Goal: Task Accomplishment & Management: Manage account settings

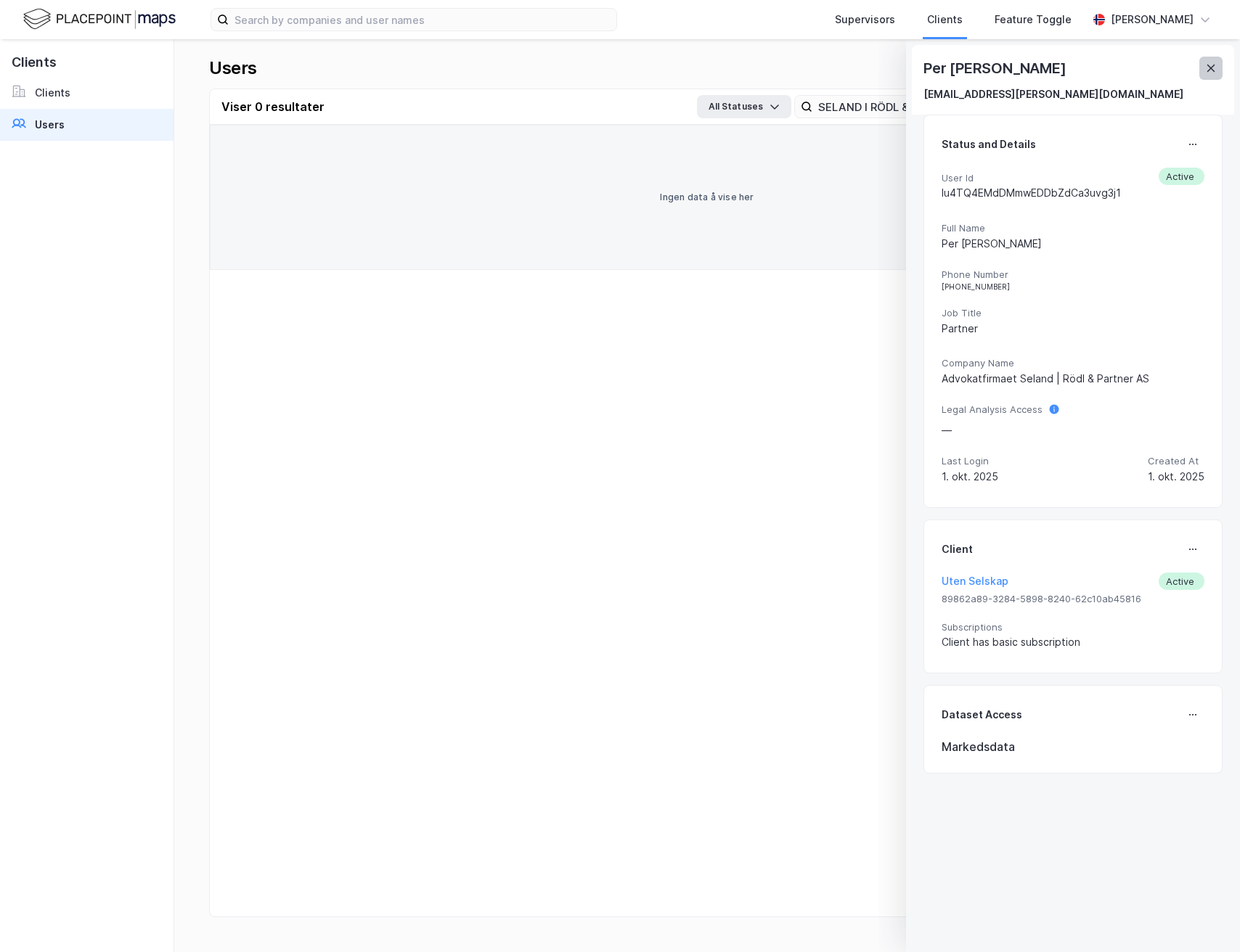
click at [1217, 66] on button at bounding box center [1210, 68] width 23 height 23
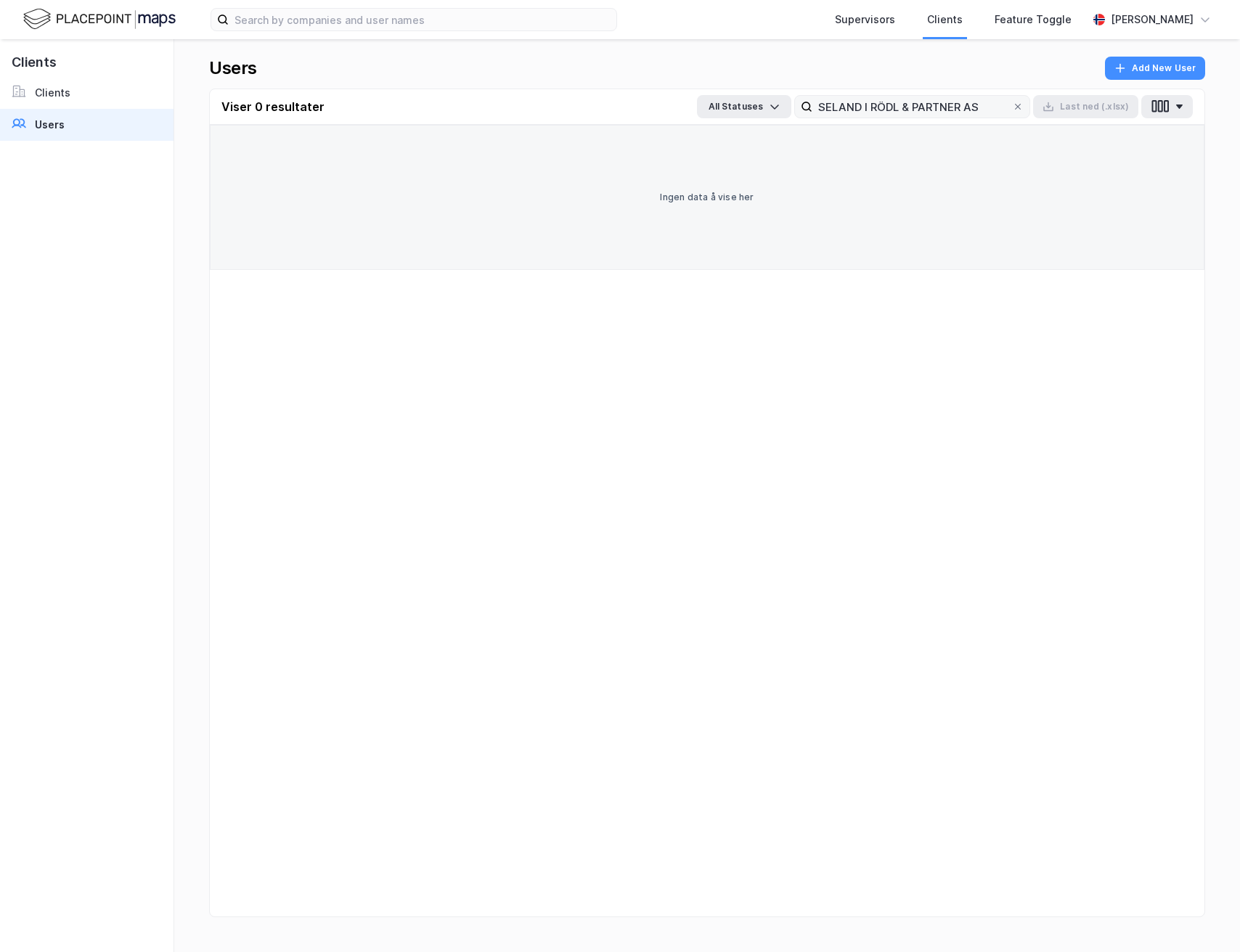
drag, startPoint x: 1021, startPoint y: 105, endPoint x: 997, endPoint y: 117, distance: 26.8
click at [1020, 106] on icon at bounding box center [1017, 106] width 6 height 6
click at [1012, 106] on input "SELAND I RÖDL & PARTNER AS" at bounding box center [912, 106] width 199 height 22
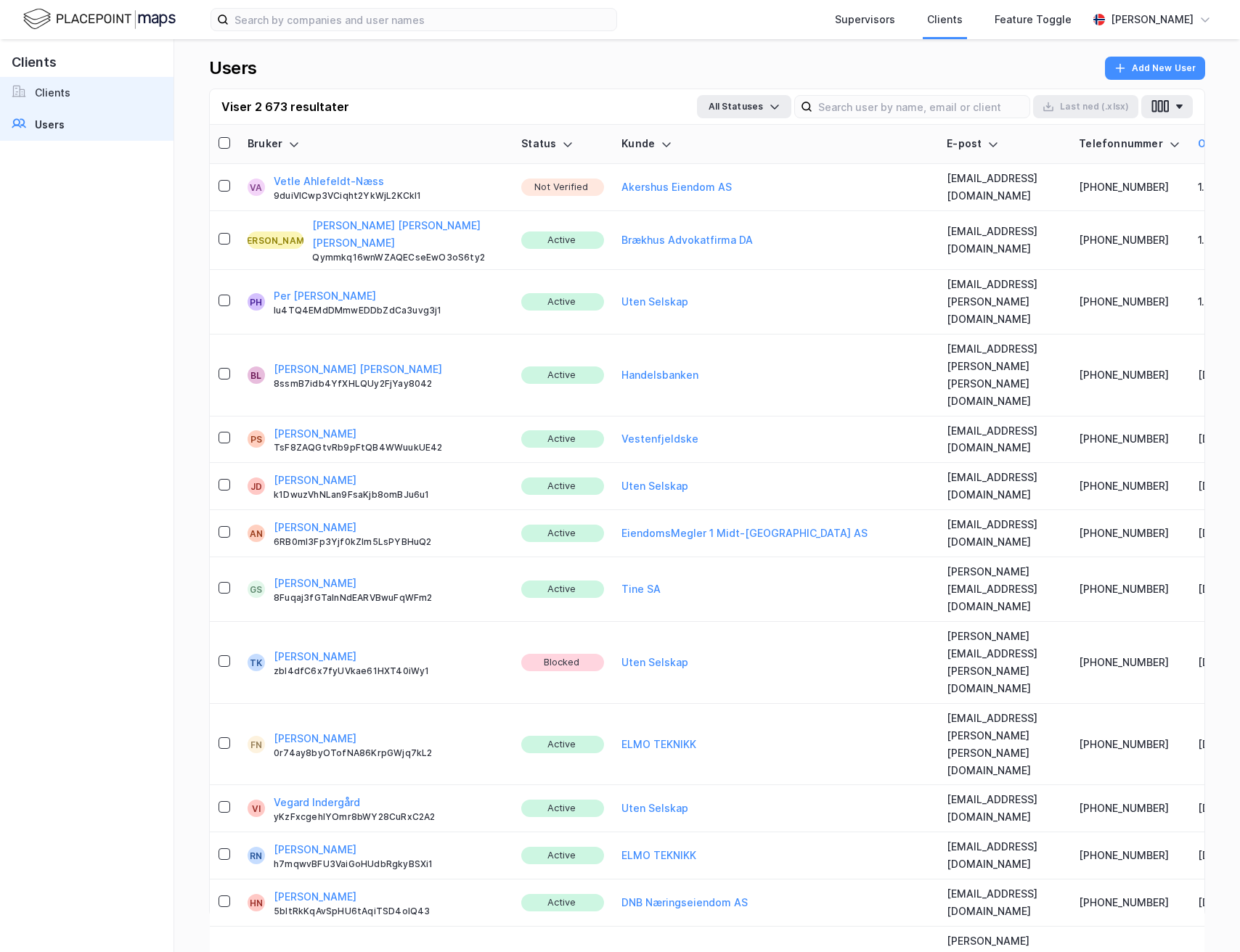
click at [122, 90] on link "Clients" at bounding box center [87, 93] width 174 height 32
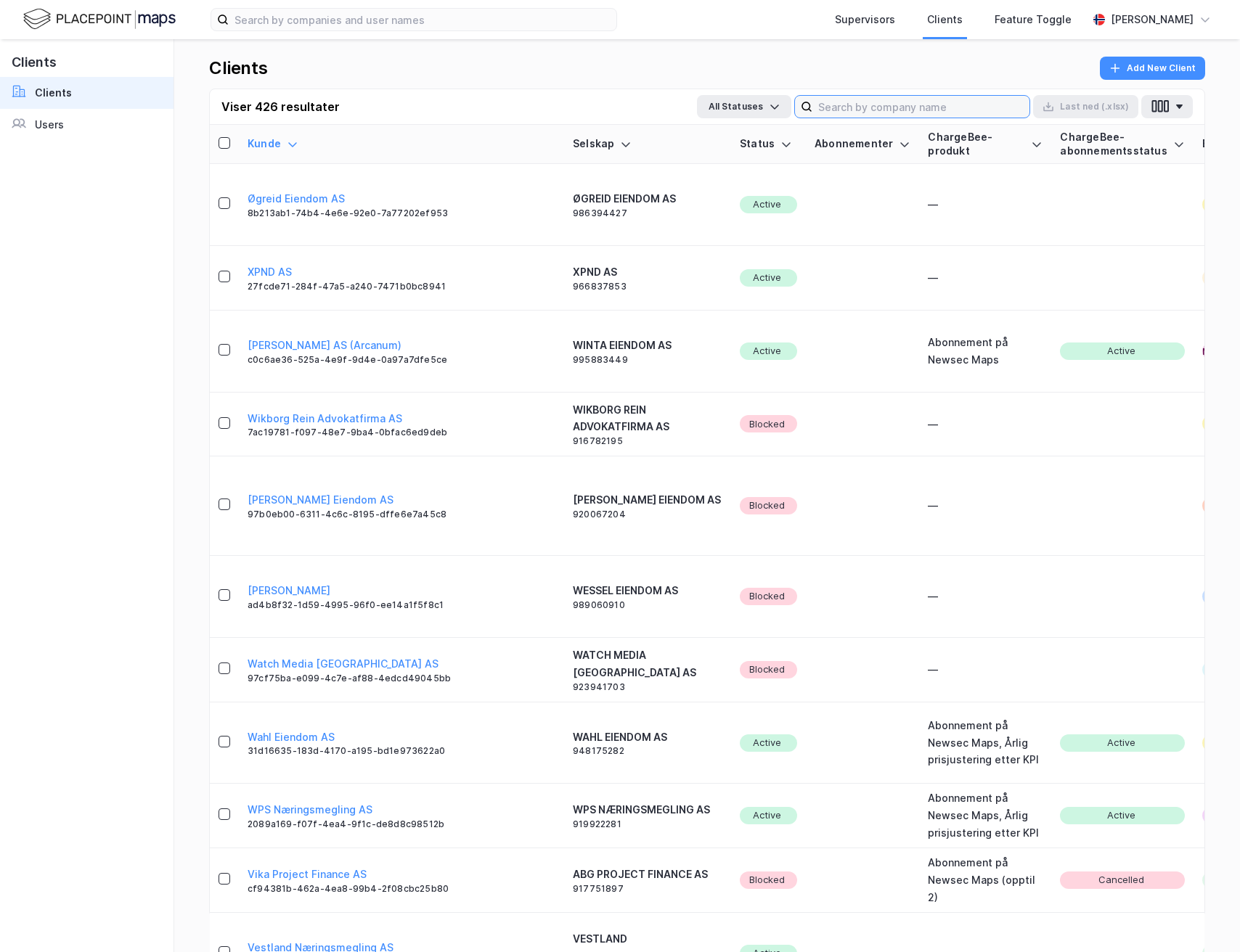
click at [860, 115] on input at bounding box center [921, 106] width 217 height 22
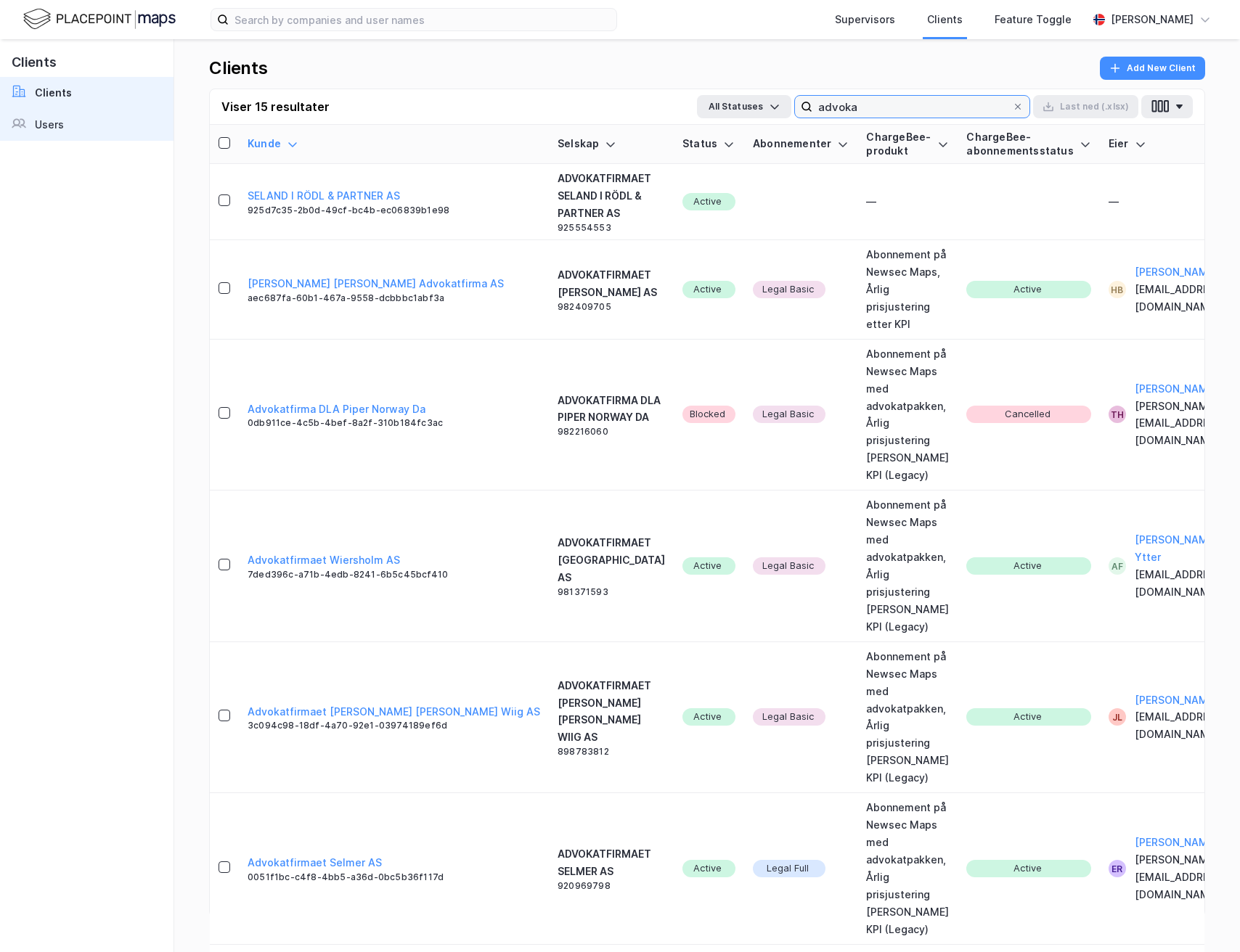
type input "advoka"
click at [88, 123] on link "Users" at bounding box center [87, 125] width 174 height 32
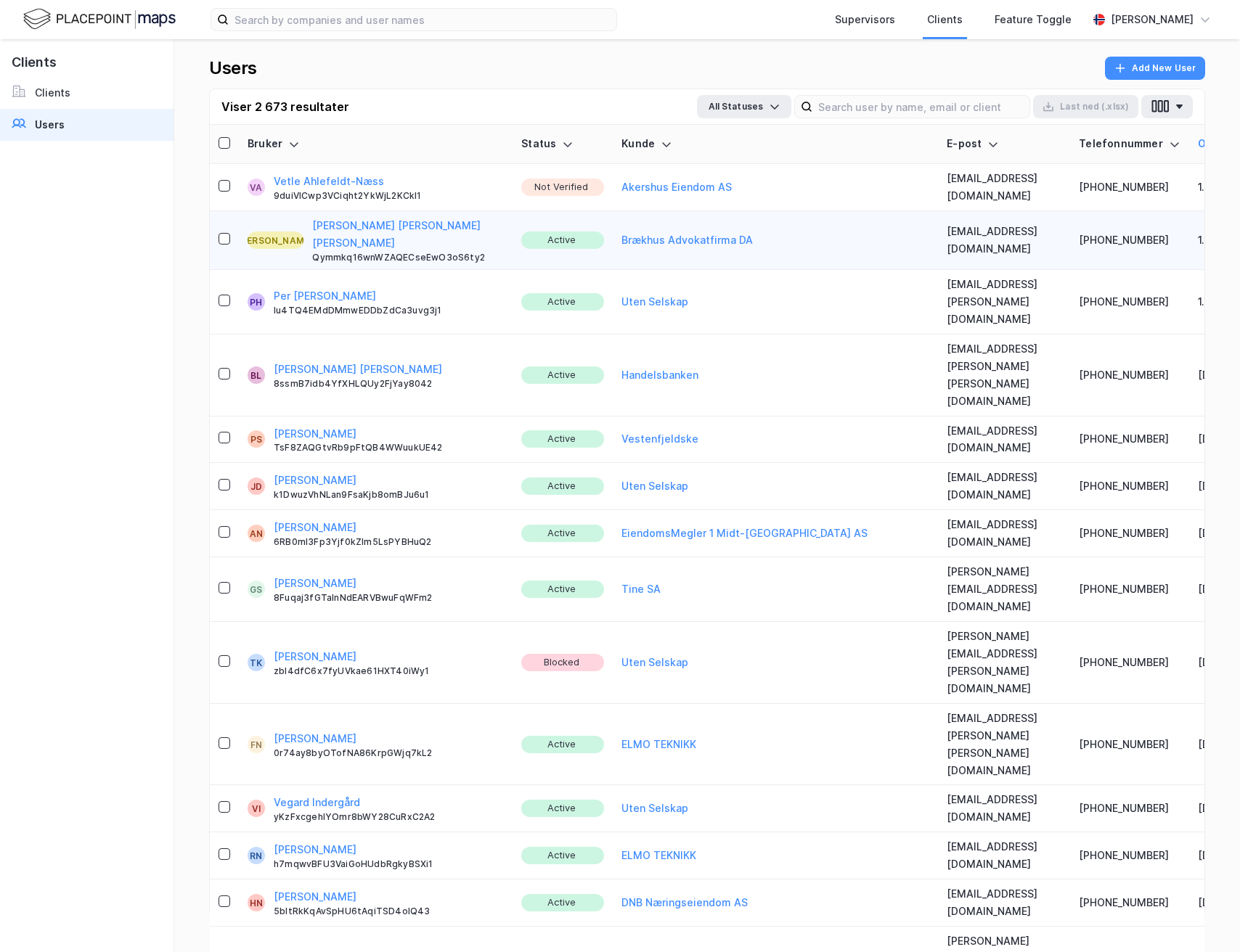
click at [335, 176] on button "Vetle Ahlefeldt-Næss" at bounding box center [328, 182] width 110 height 18
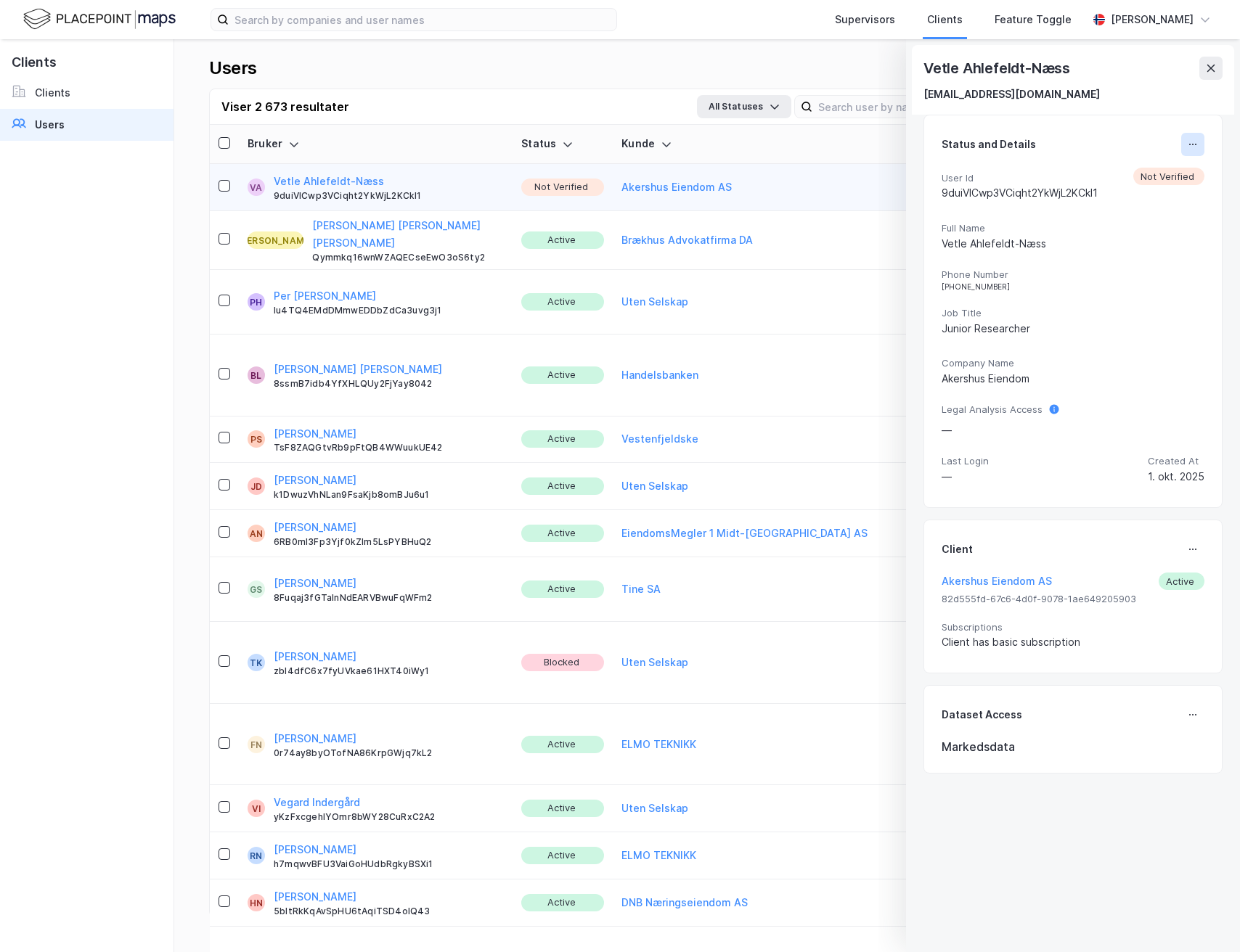
click at [1187, 147] on icon at bounding box center [1193, 144] width 11 height 11
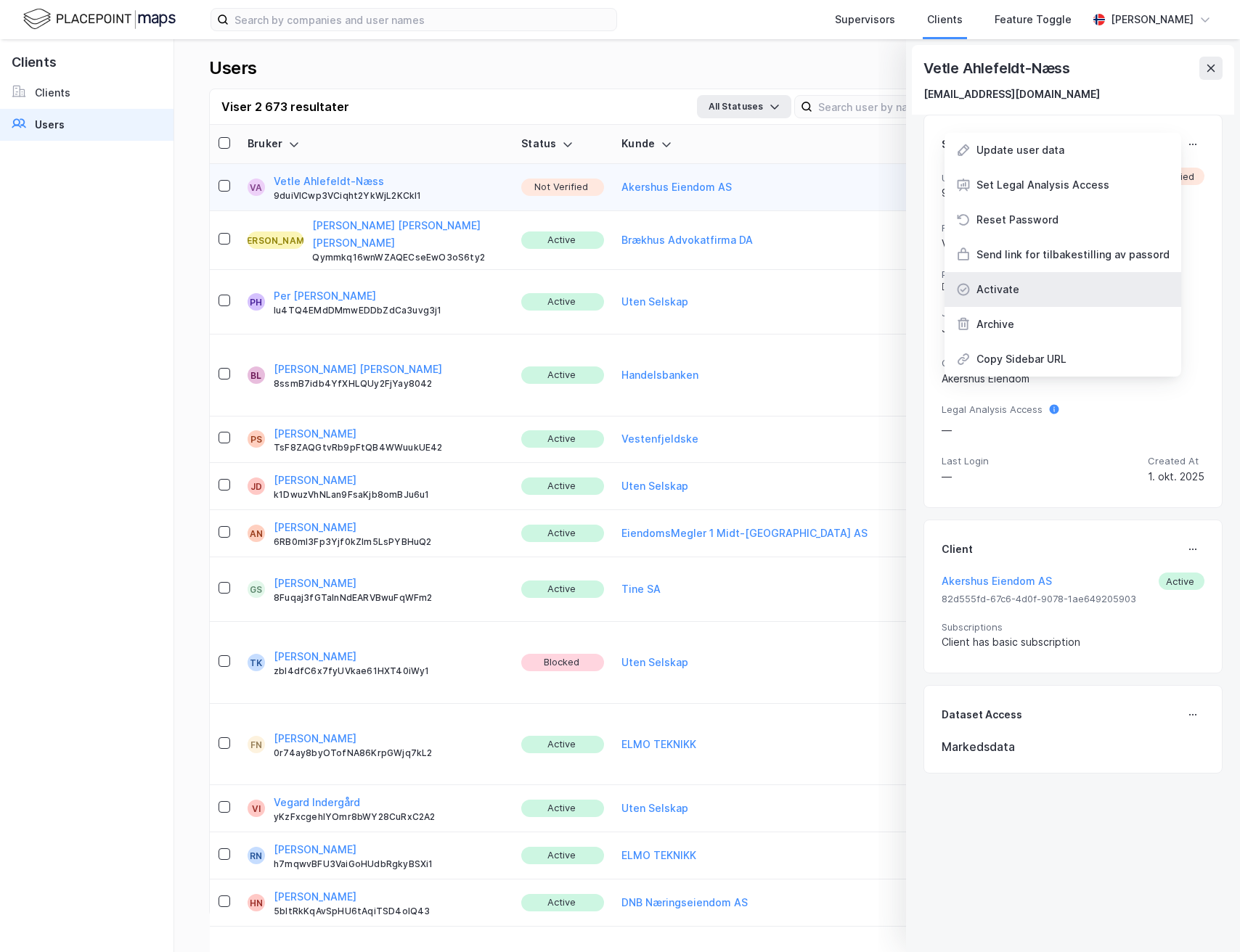
click at [1000, 298] on div "Activate" at bounding box center [997, 289] width 43 height 18
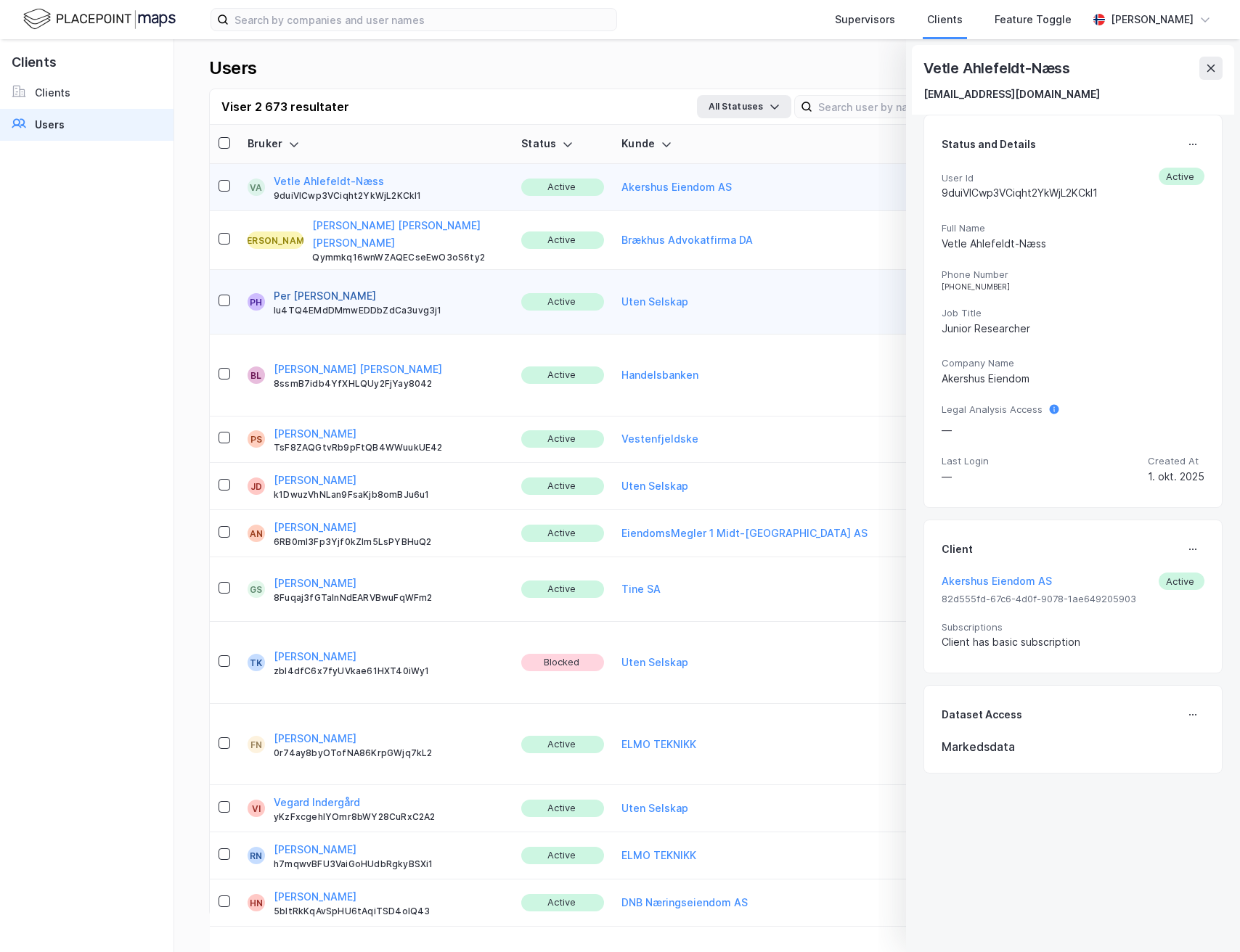
click at [285, 287] on button "Per [PERSON_NAME]" at bounding box center [324, 296] width 102 height 18
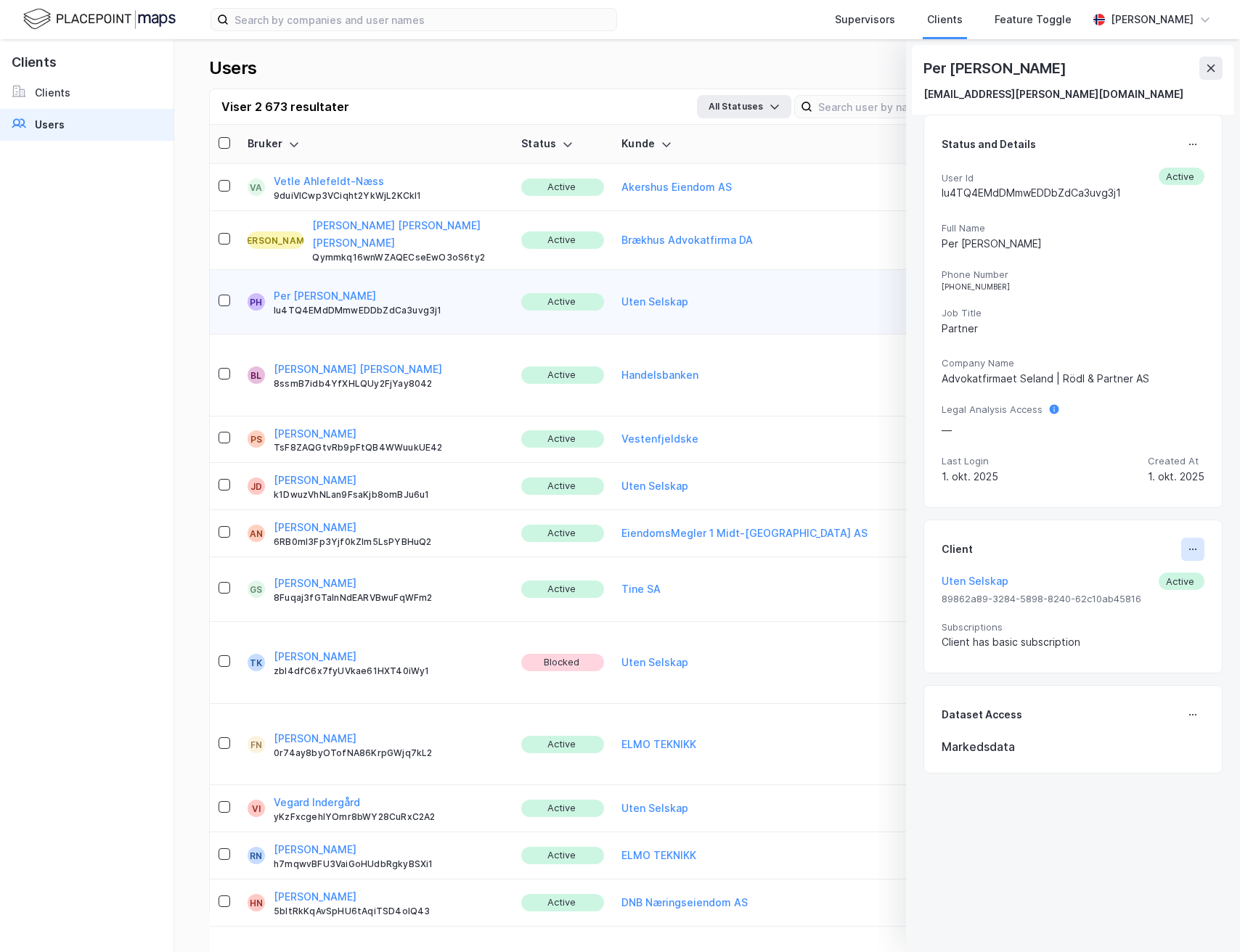
click at [1183, 556] on button at bounding box center [1193, 549] width 23 height 23
click at [1110, 559] on div "Set Client" at bounding box center [1135, 556] width 71 height 18
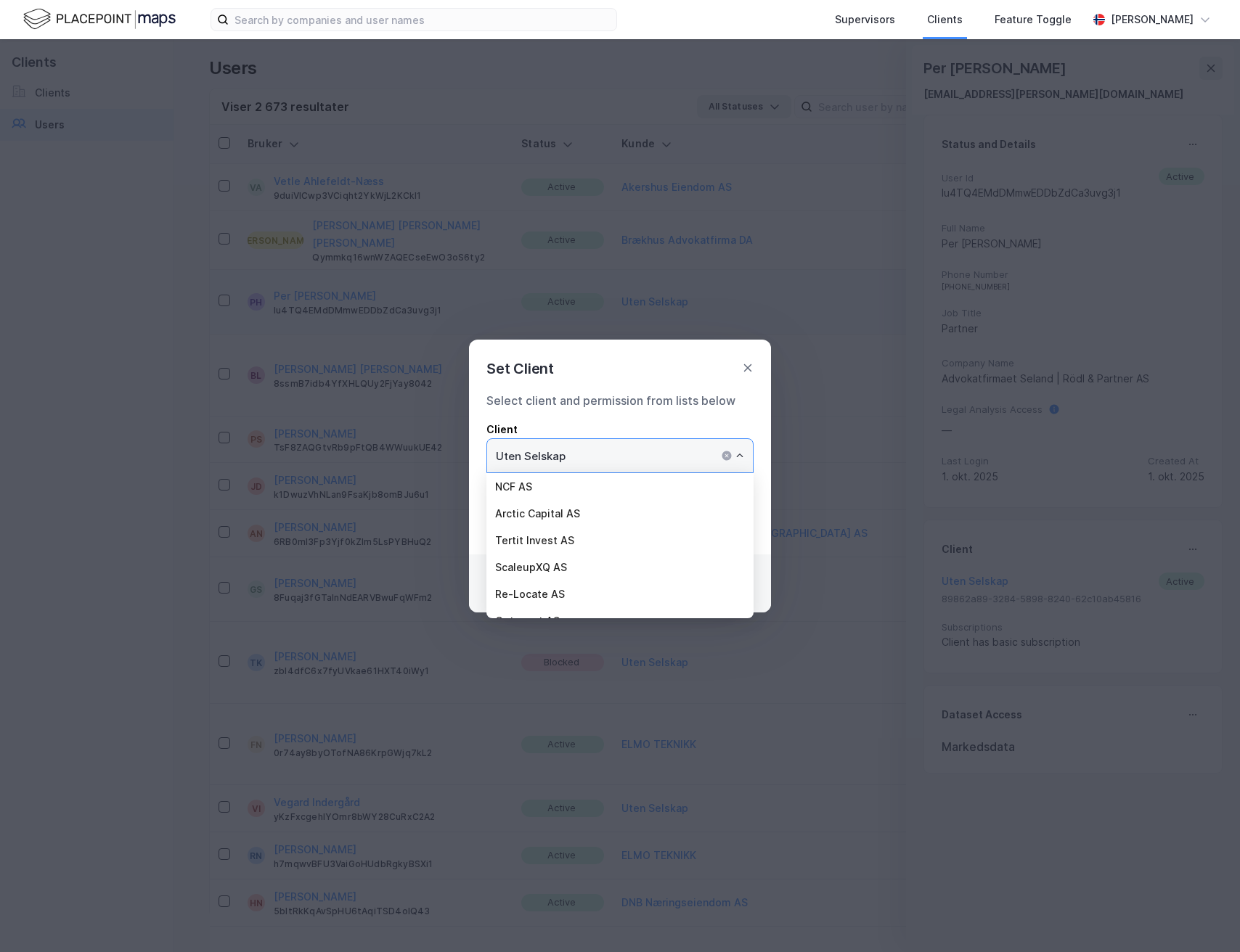
click at [622, 466] on input "Uten Selskap" at bounding box center [620, 456] width 265 height 34
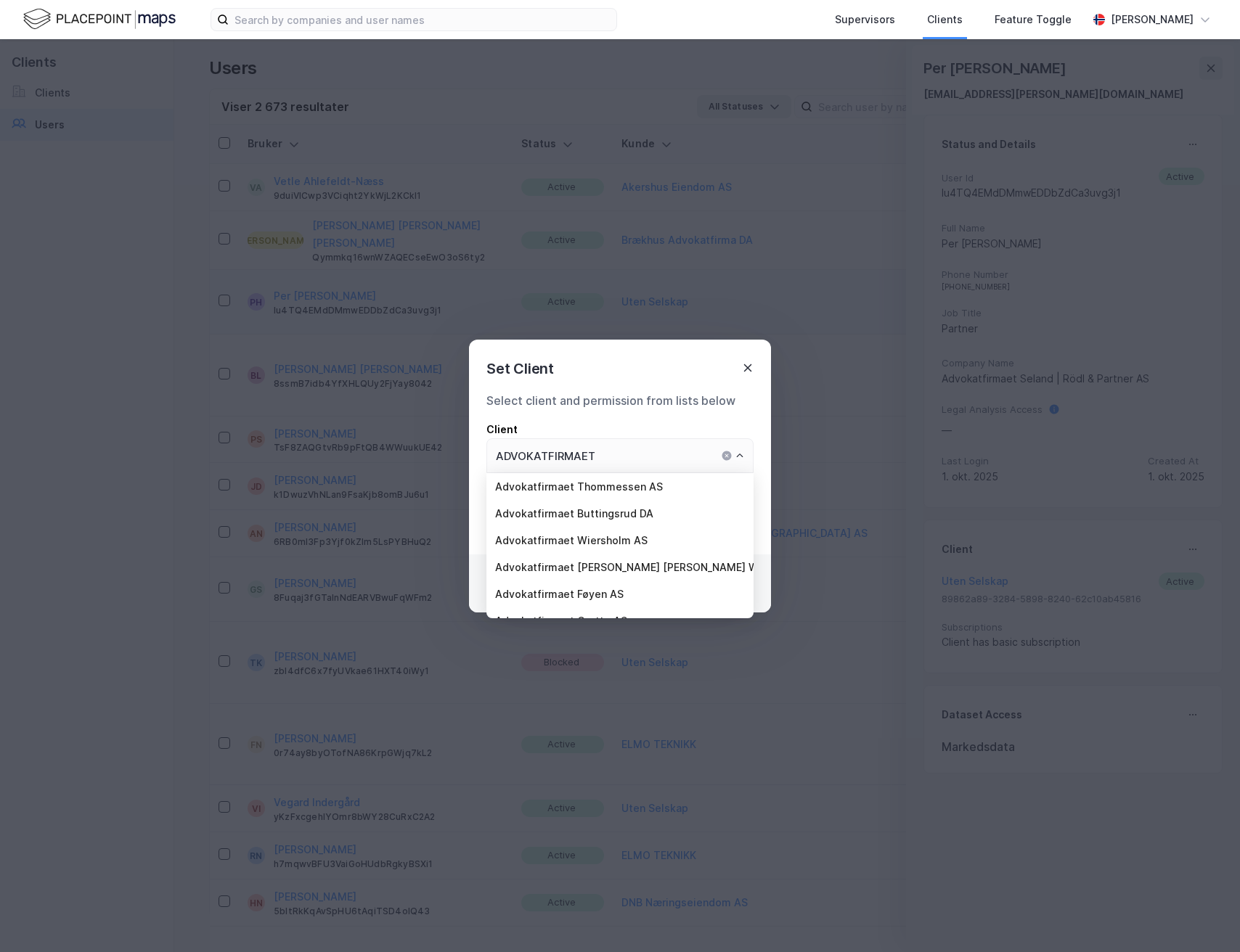
type input "Uten Selskap"
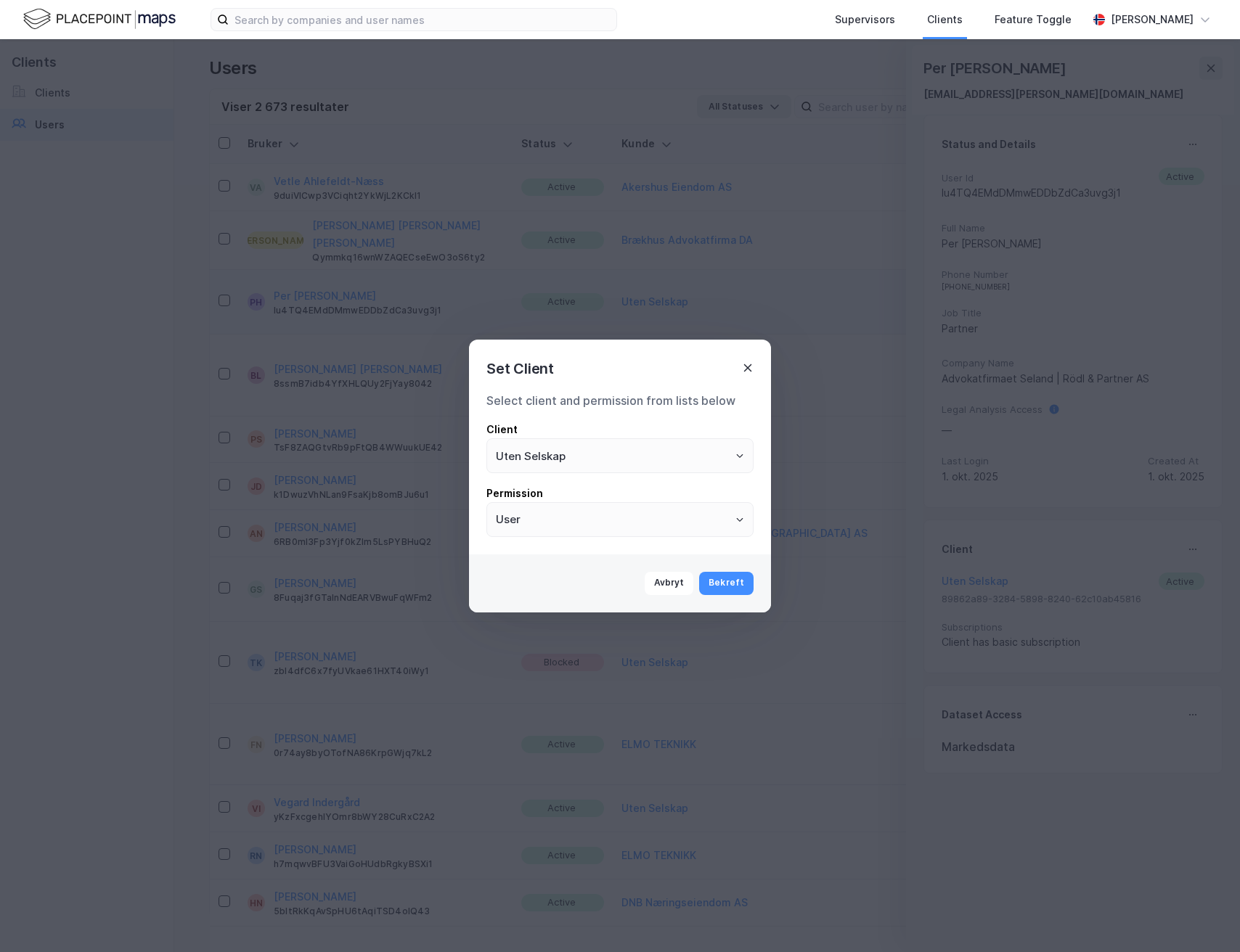
click at [749, 368] on icon at bounding box center [748, 367] width 11 height 11
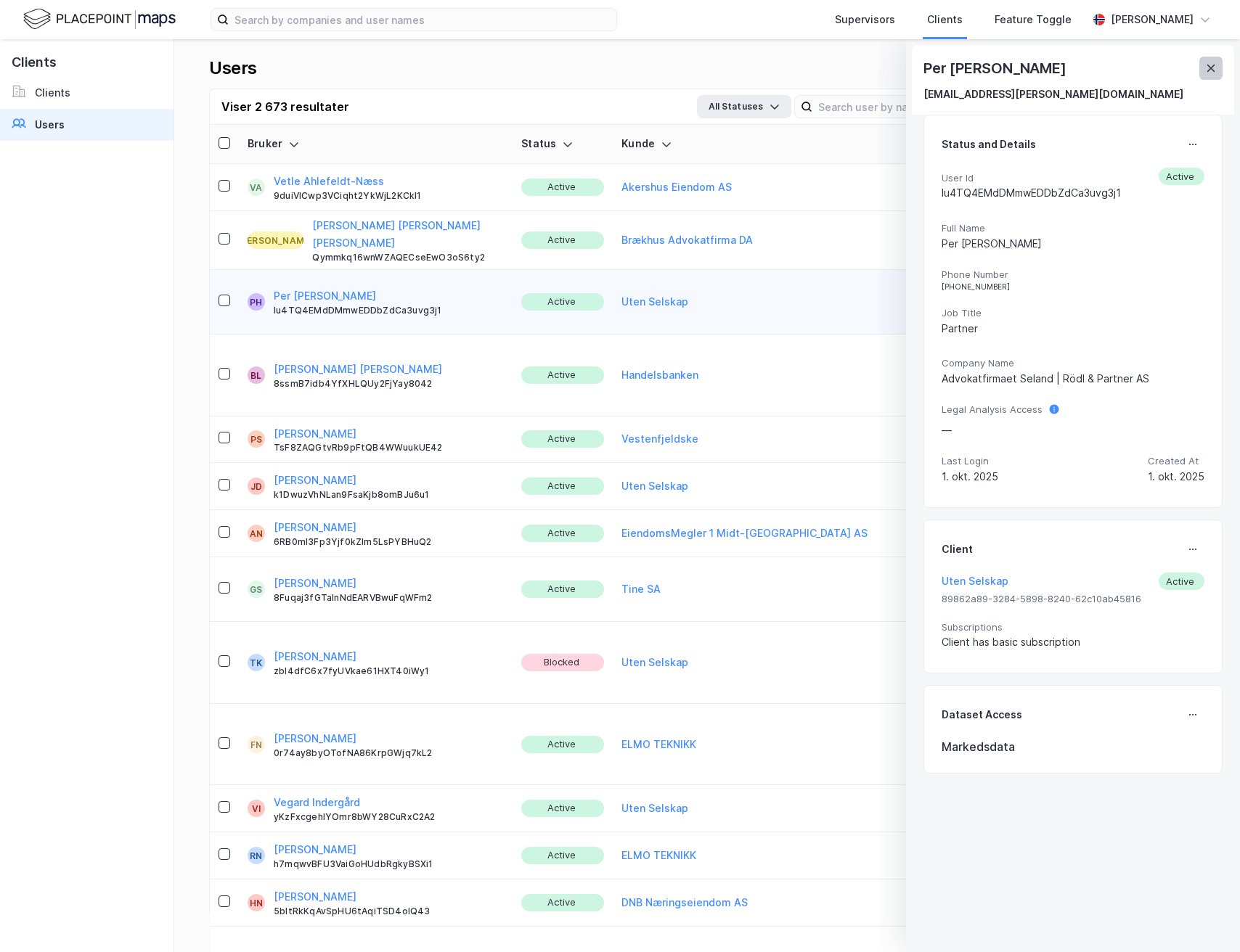
click at [1213, 71] on icon at bounding box center [1211, 68] width 11 height 11
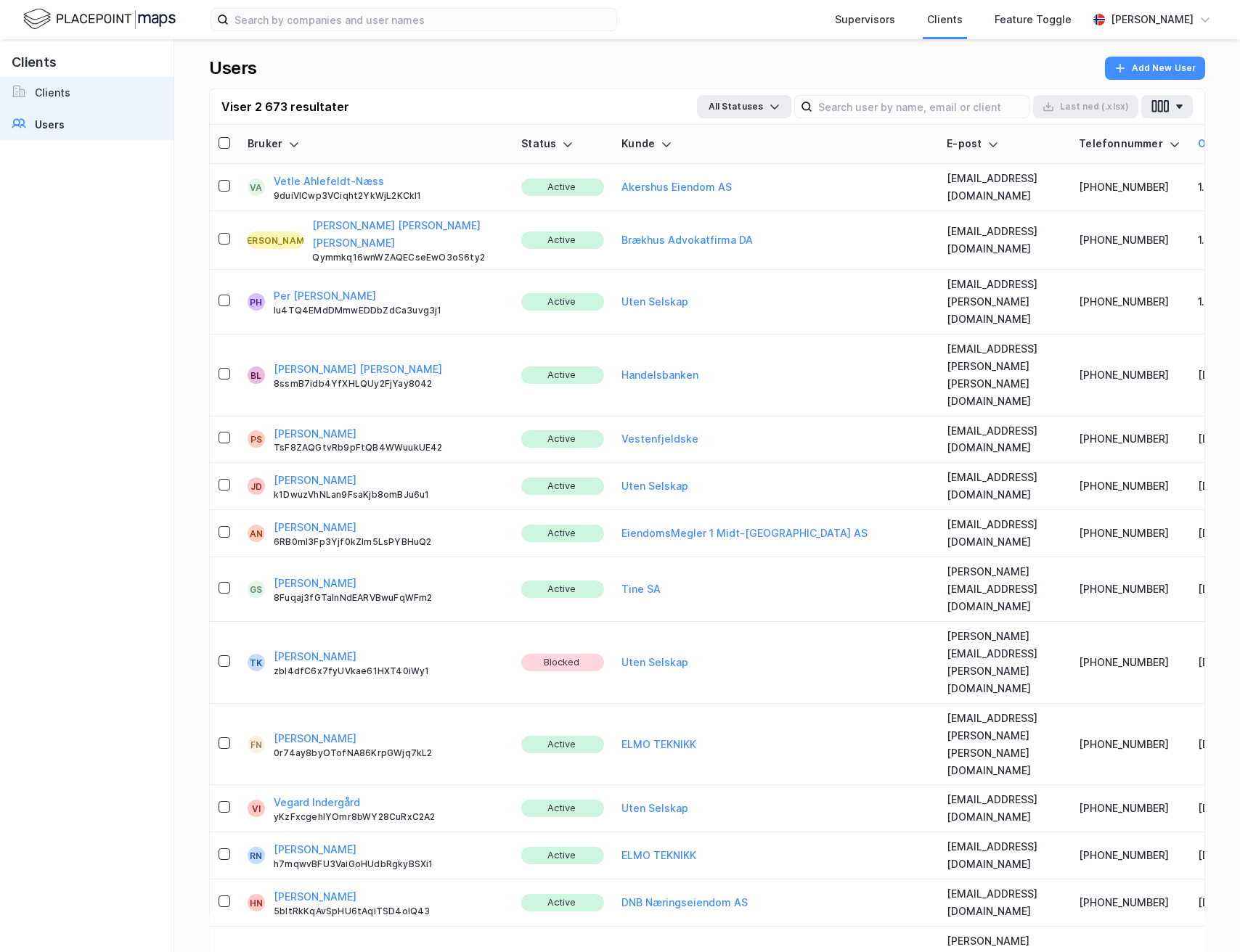
click at [93, 91] on link "Clients" at bounding box center [87, 93] width 174 height 32
click at [70, 95] on link "Clients" at bounding box center [87, 93] width 174 height 32
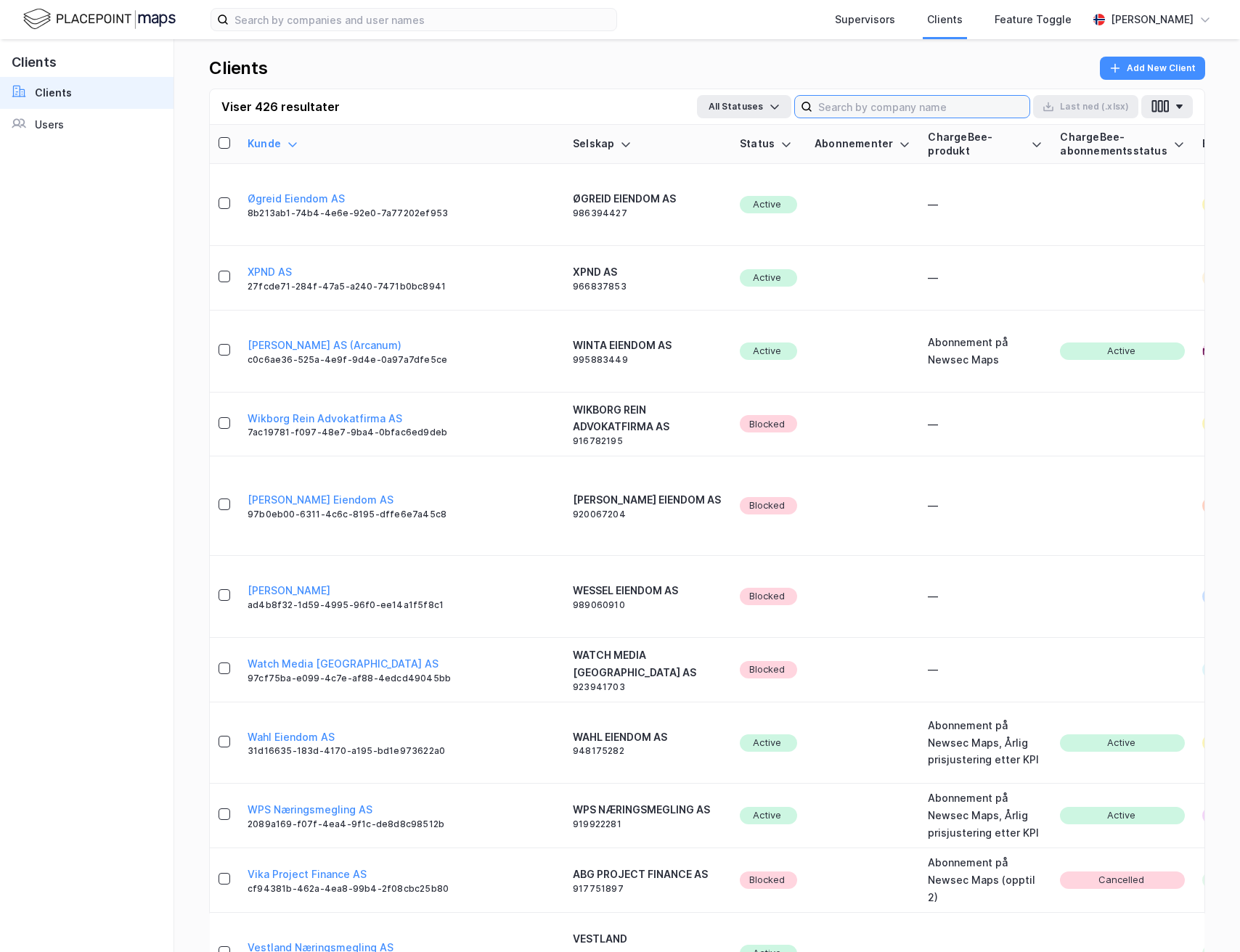
click at [848, 115] on input at bounding box center [921, 106] width 217 height 22
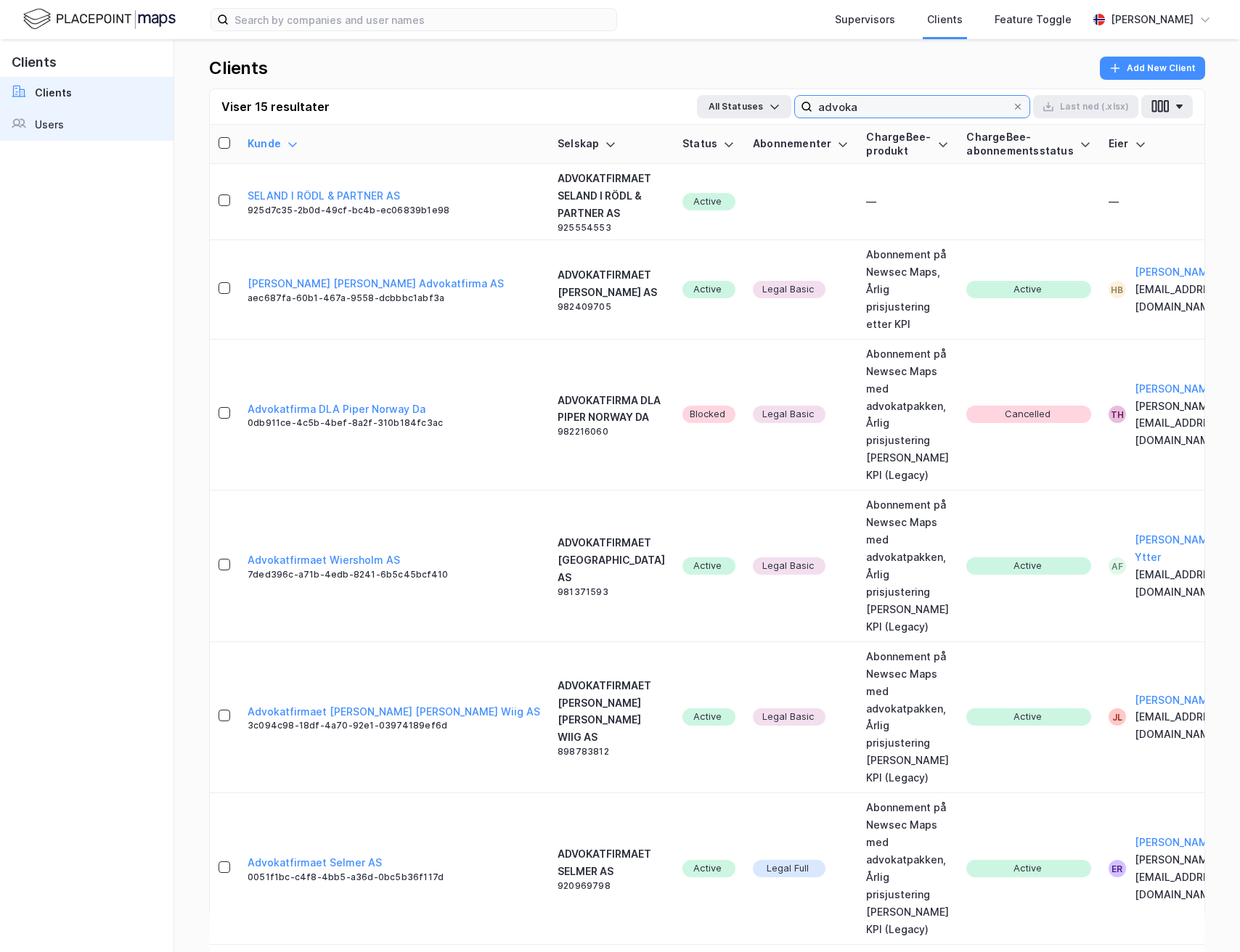
type input "advoka"
click at [84, 125] on link "Users" at bounding box center [87, 125] width 174 height 32
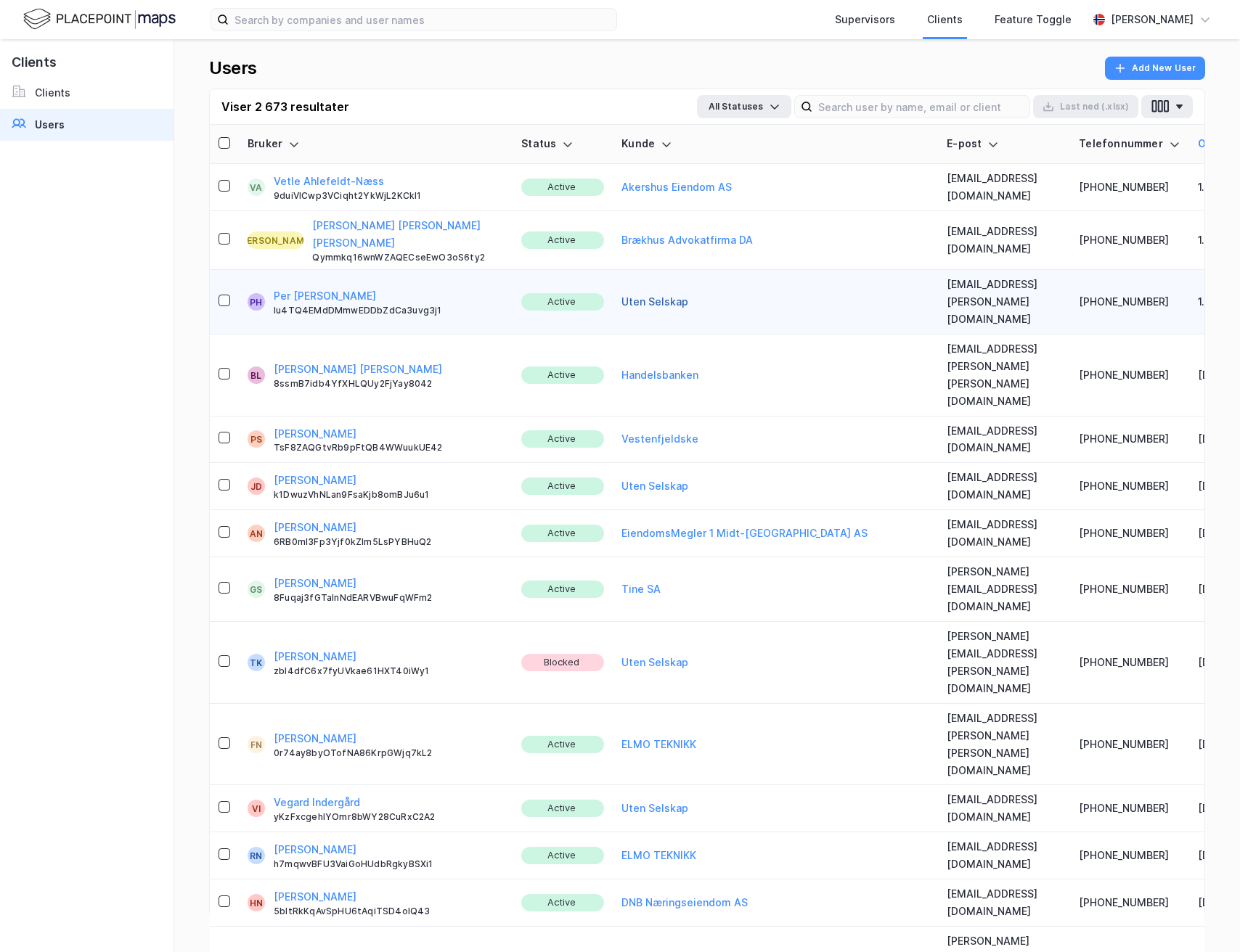
click at [622, 293] on button "Uten Selskap" at bounding box center [655, 302] width 67 height 18
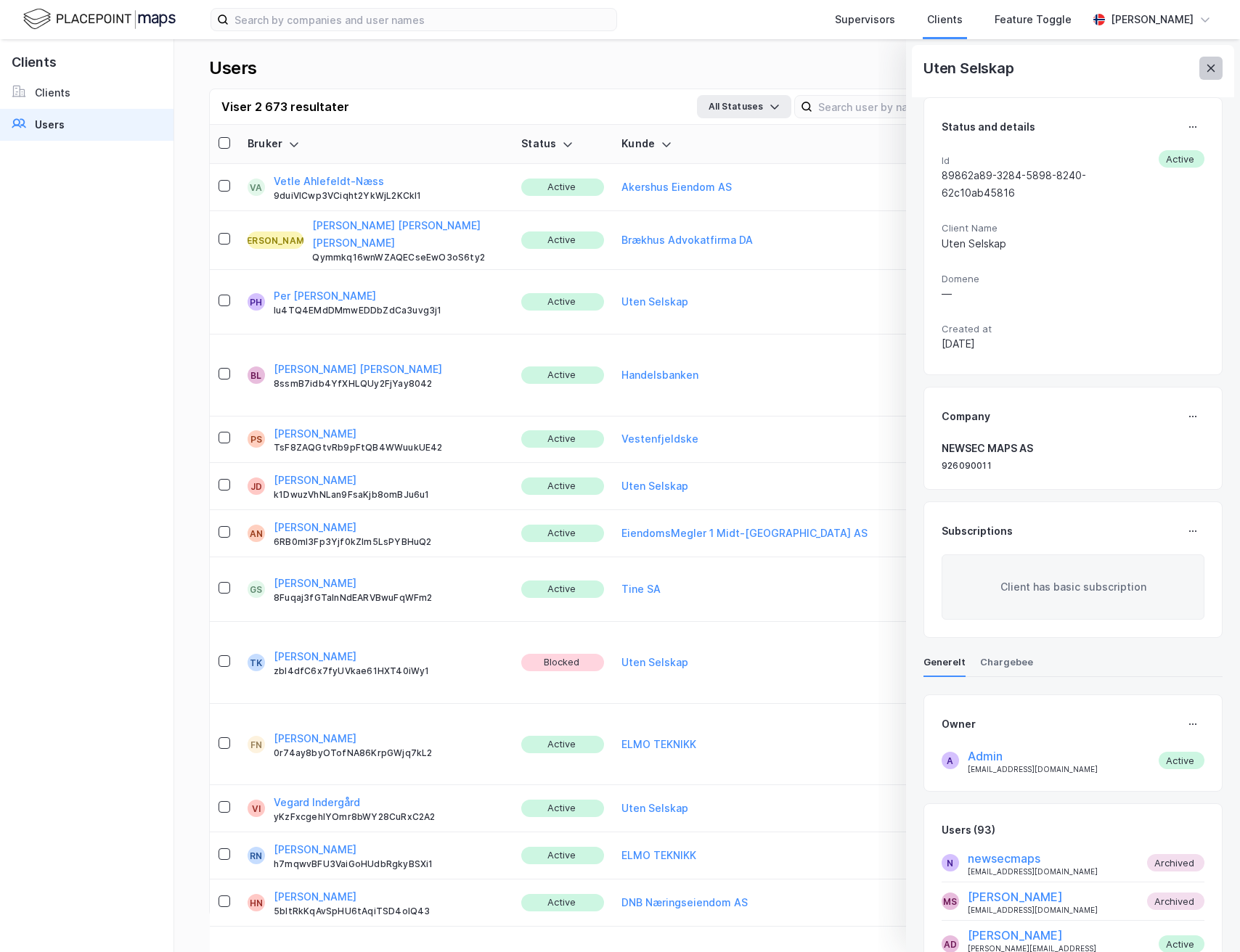
click at [1209, 71] on icon at bounding box center [1211, 68] width 11 height 11
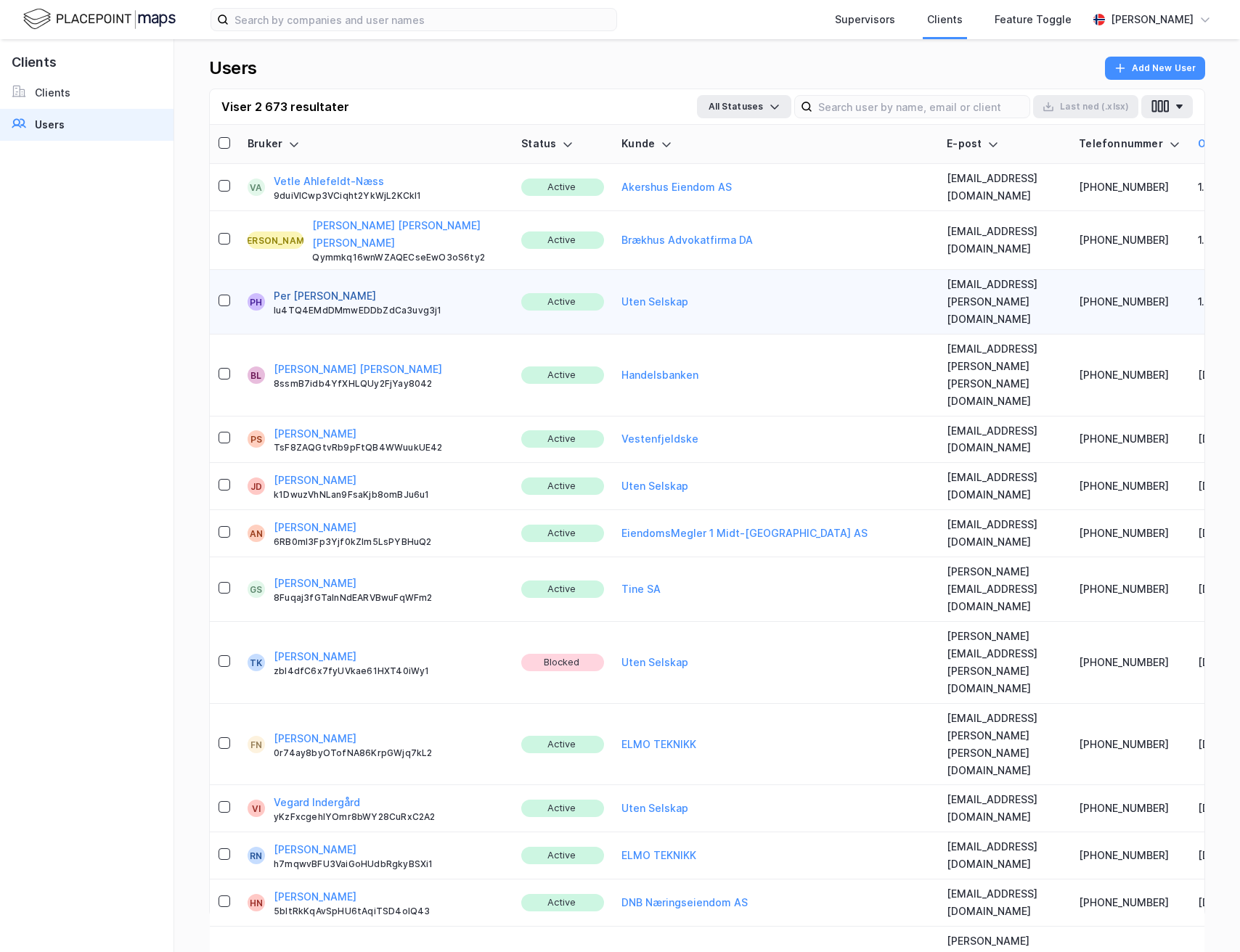
click at [329, 287] on button "Per [PERSON_NAME]" at bounding box center [324, 296] width 102 height 18
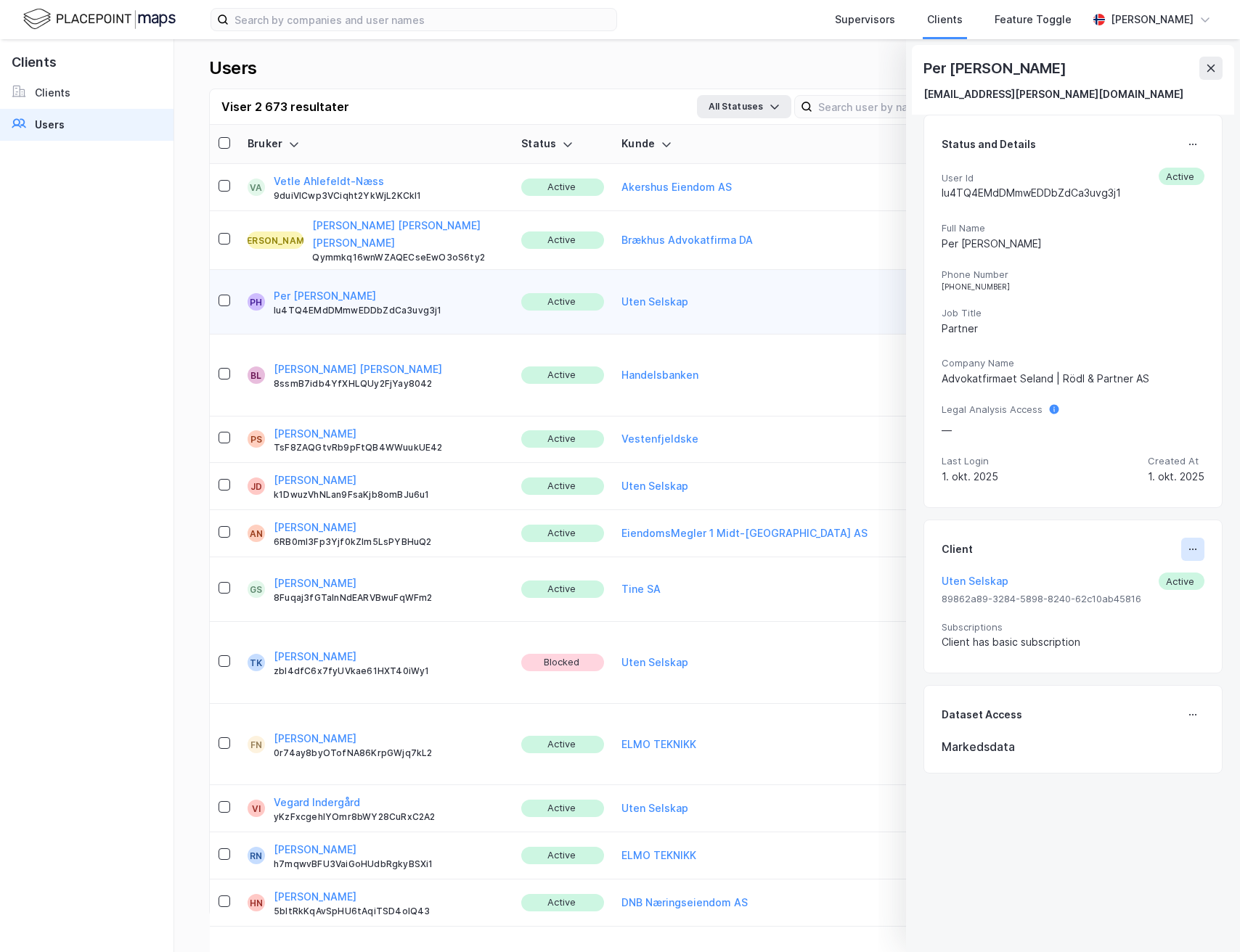
click at [1187, 548] on icon at bounding box center [1193, 549] width 11 height 11
click at [1119, 556] on div "Set Client" at bounding box center [1144, 556] width 50 height 18
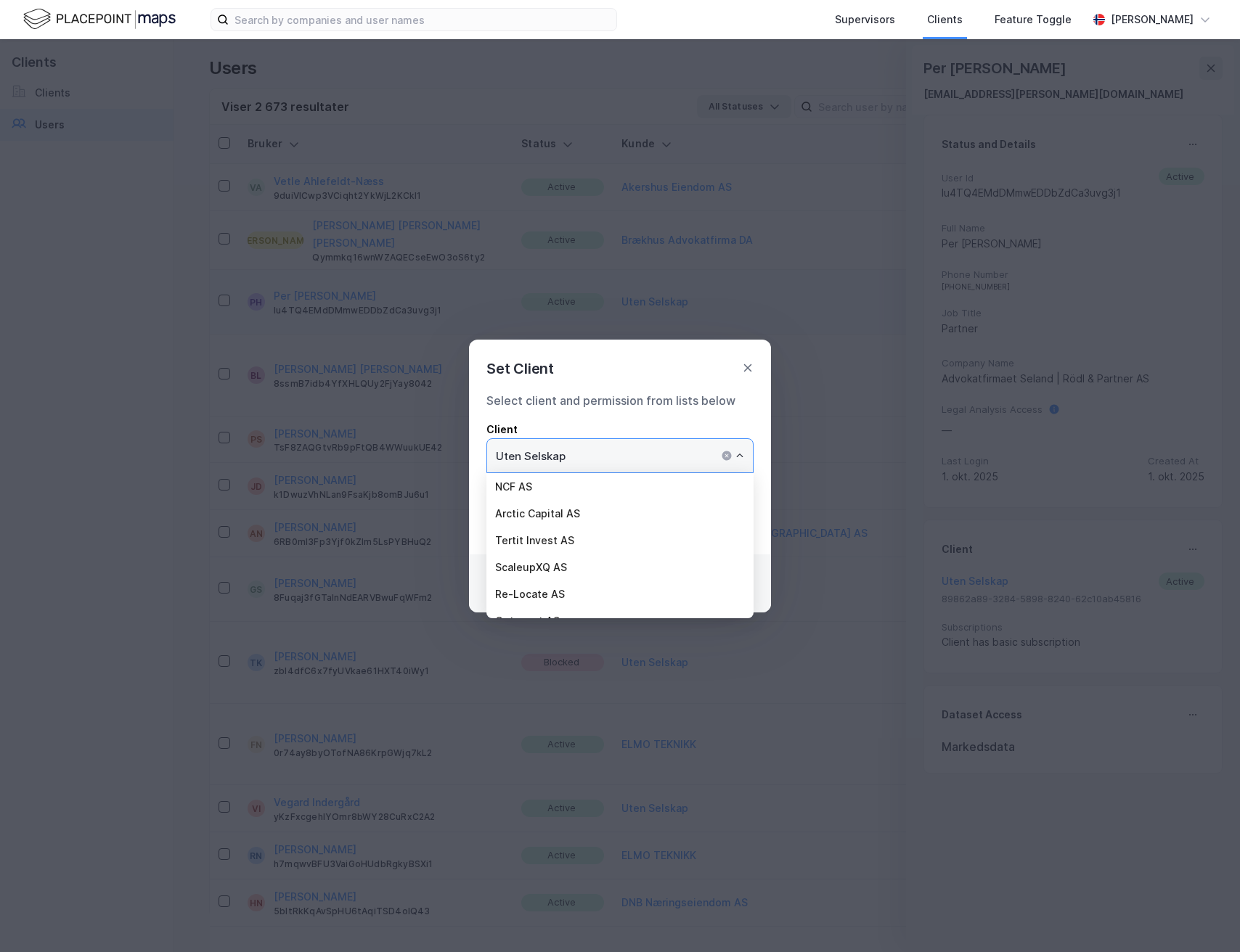
click at [587, 471] on input "Uten Selskap" at bounding box center [620, 456] width 265 height 34
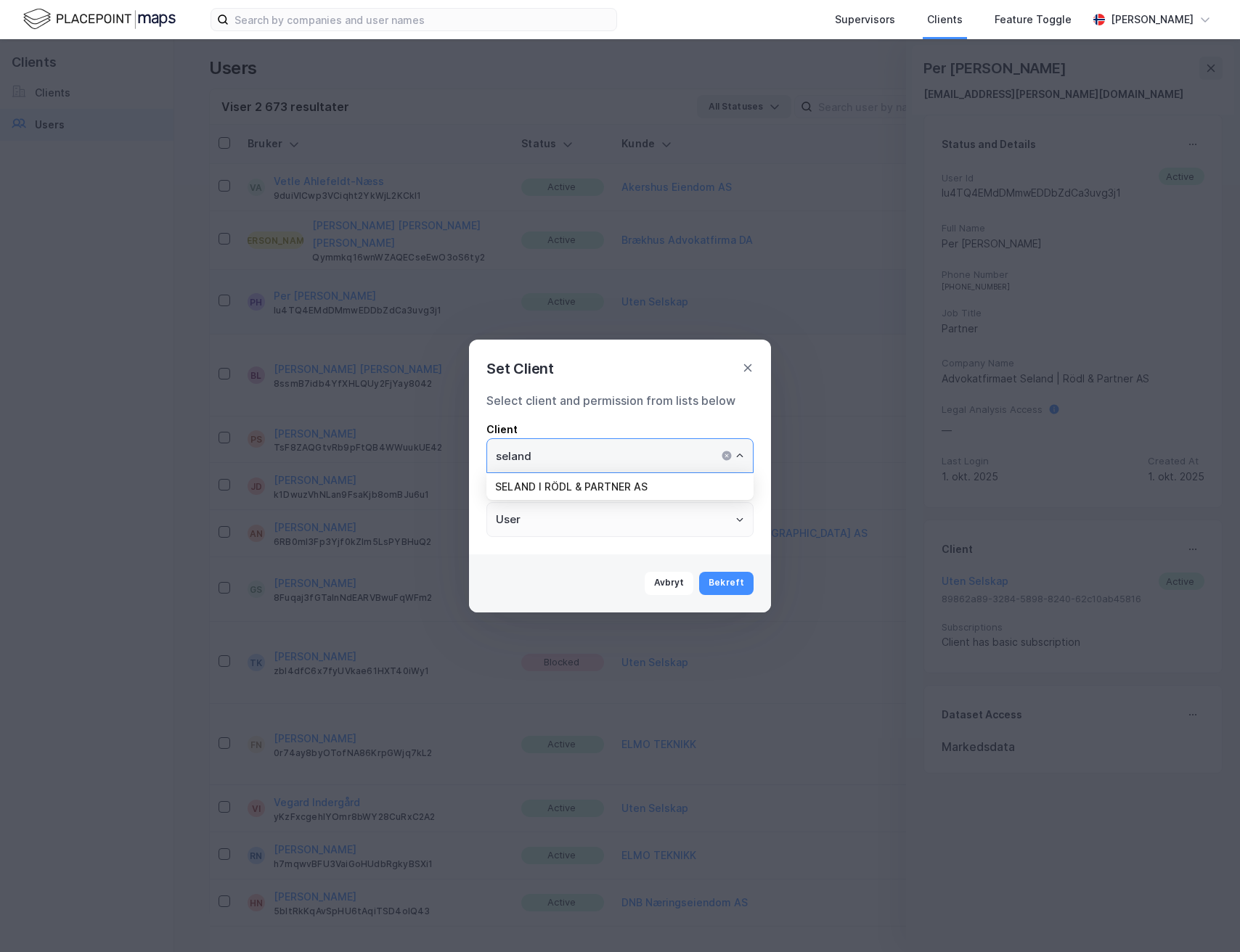
click at [608, 482] on li "SELAND I RÖDL & PARTNER AS" at bounding box center [620, 486] width 267 height 27
type input "SELAND I RÖDL & PARTNER AS"
click at [724, 581] on button "Bekreft" at bounding box center [726, 583] width 55 height 23
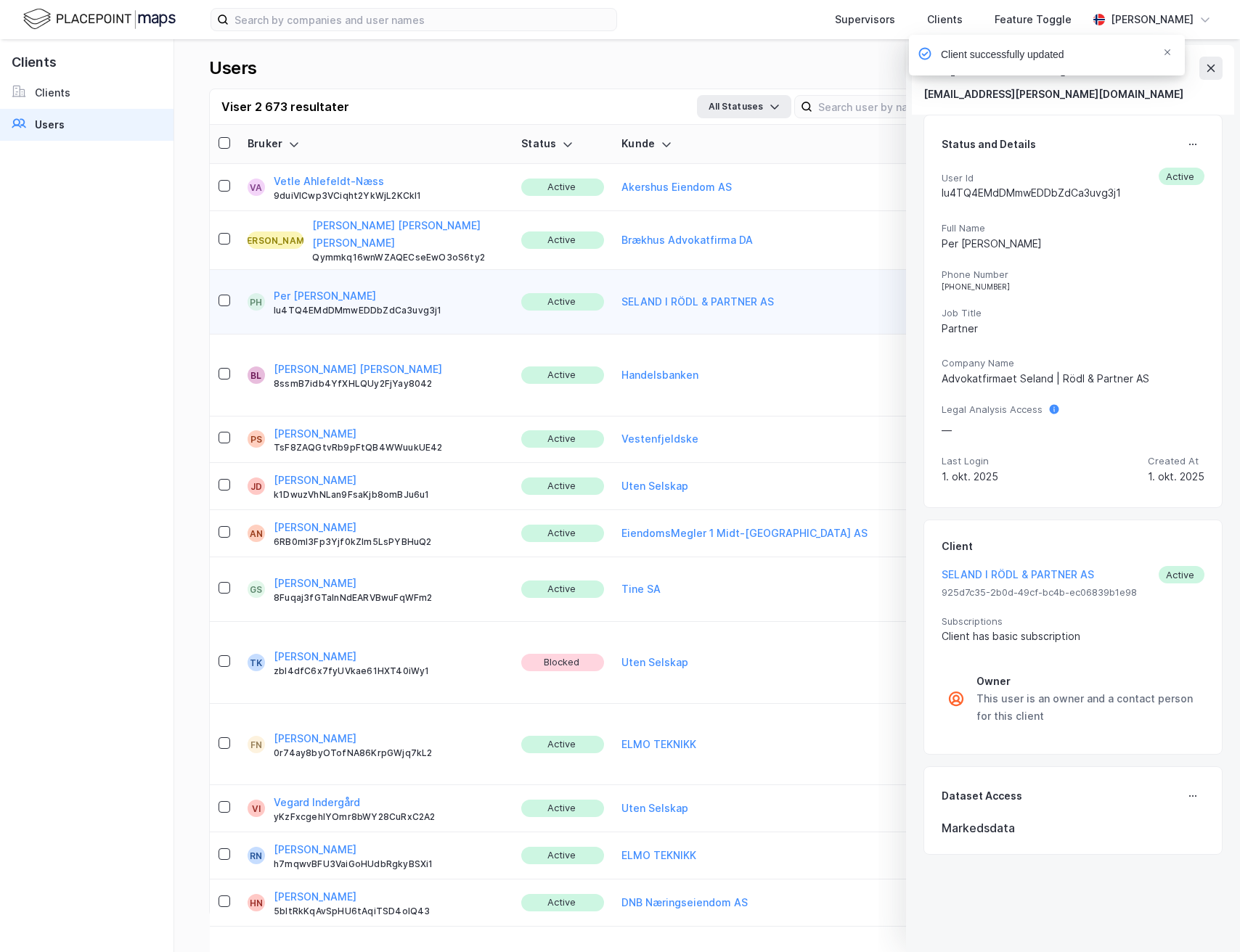
click at [1213, 68] on div "Client successfully updated" at bounding box center [1090, 59] width 276 height 48
click at [1212, 74] on div "Client successfully updated" at bounding box center [1090, 59] width 276 height 48
click at [1168, 49] on icon "Notifications Alt+T" at bounding box center [1167, 51] width 6 height 6
click at [1205, 64] on icon at bounding box center [1211, 68] width 11 height 11
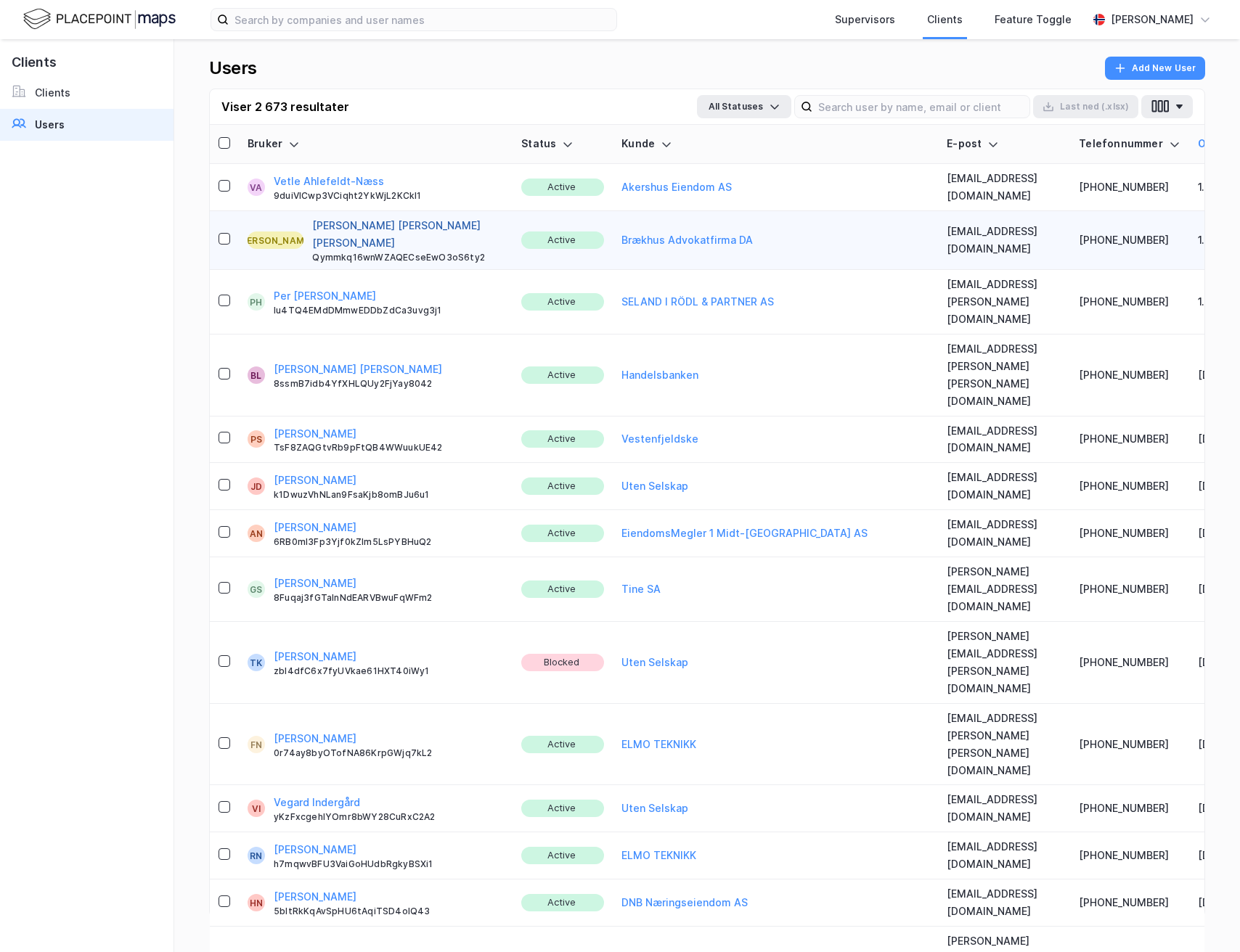
click at [331, 222] on button "[PERSON_NAME] [PERSON_NAME] [PERSON_NAME]" at bounding box center [408, 234] width 191 height 35
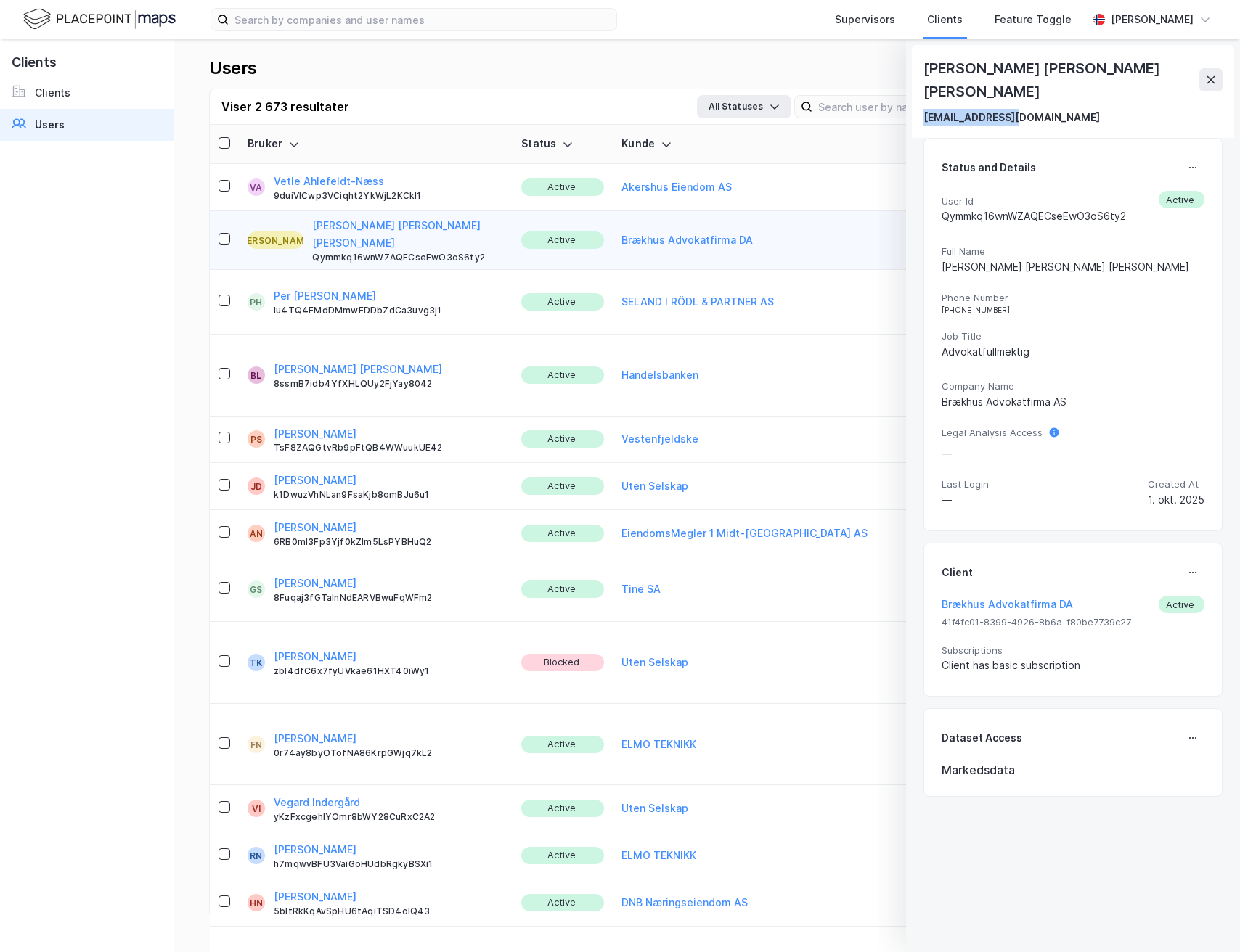
click at [920, 121] on div "Jonathan Vincent Maximilian Gjermunds Ager ager@braekhus.no" at bounding box center [1073, 92] width 322 height 93
drag, startPoint x: 1214, startPoint y: 82, endPoint x: 295, endPoint y: 1, distance: 922.6
click at [1214, 82] on icon at bounding box center [1211, 80] width 11 height 11
